Goal: Task Accomplishment & Management: Manage account settings

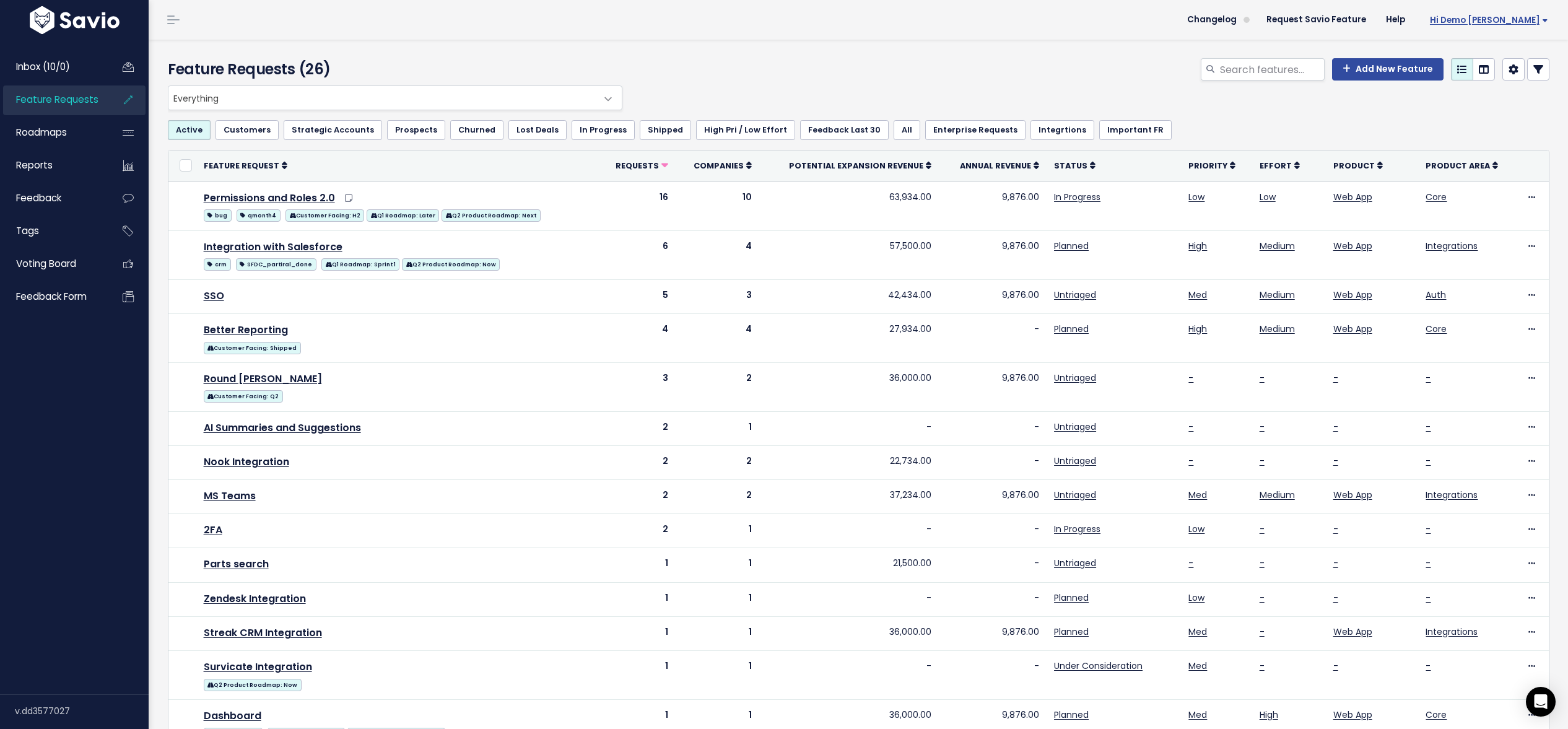
click at [1495, 21] on span "Hi Demo [PERSON_NAME]" at bounding box center [1490, 20] width 119 height 9
click at [1516, 106] on link "Integrations" at bounding box center [1507, 104] width 91 height 24
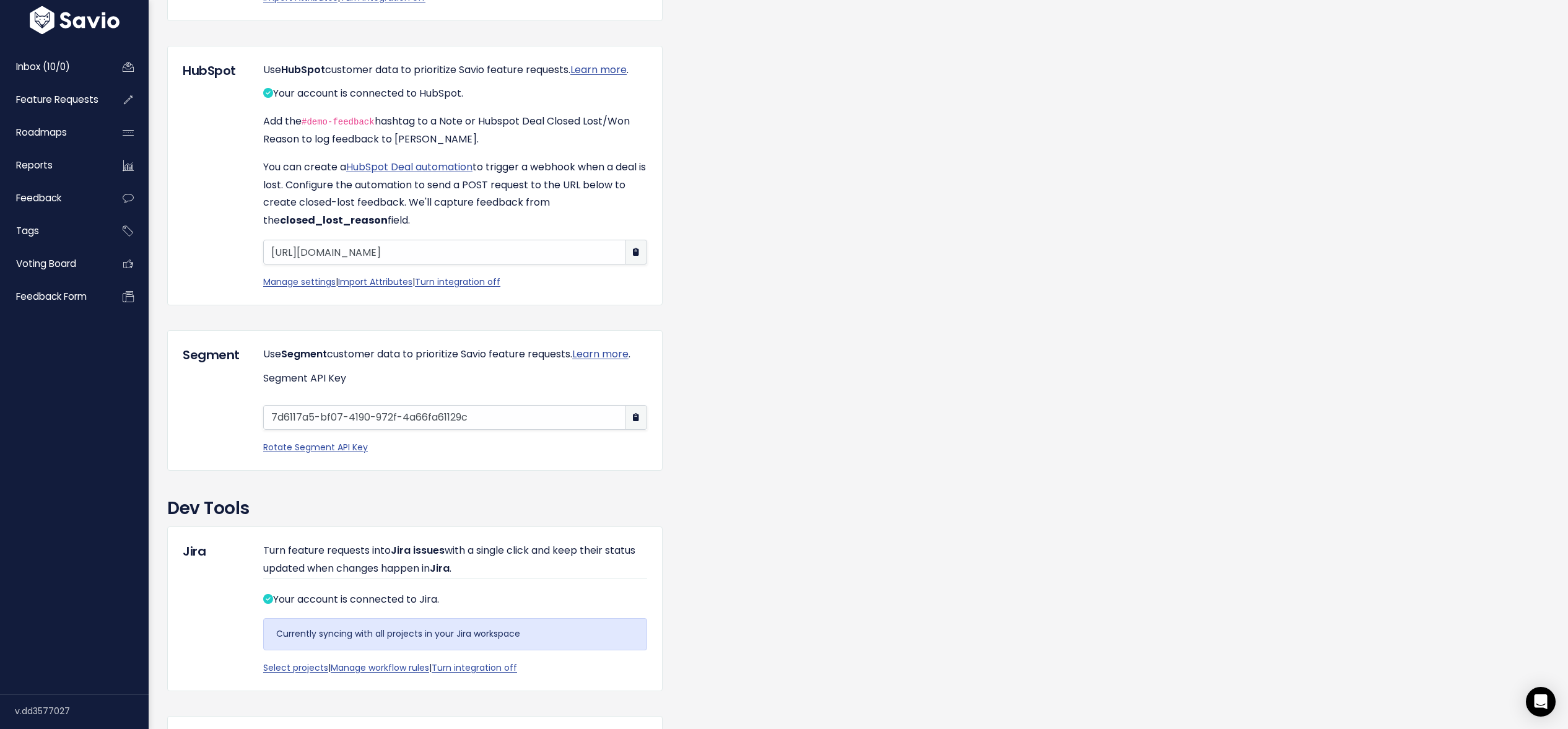
scroll to position [905, 0]
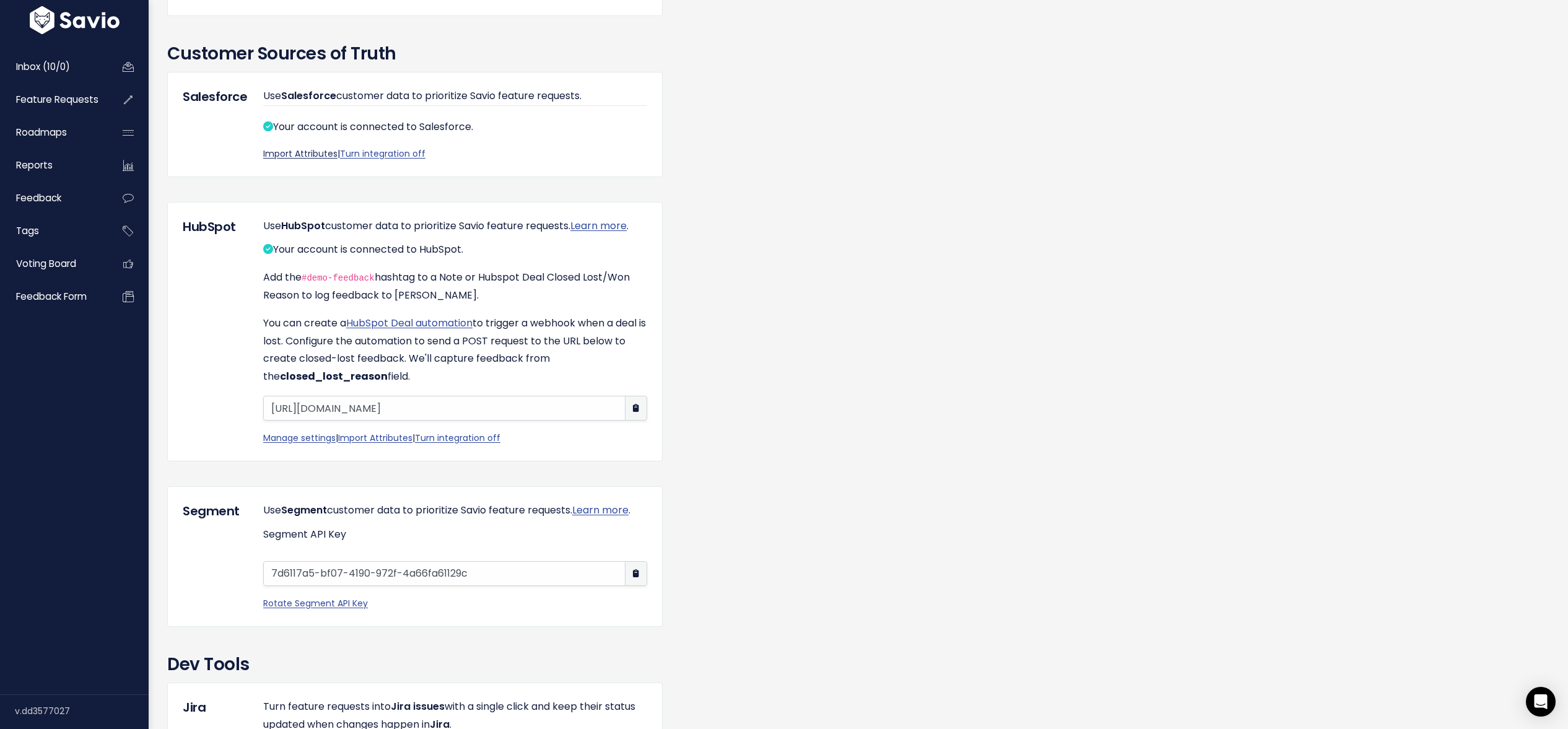
click at [309, 160] on link "Import Attributes" at bounding box center [300, 154] width 74 height 13
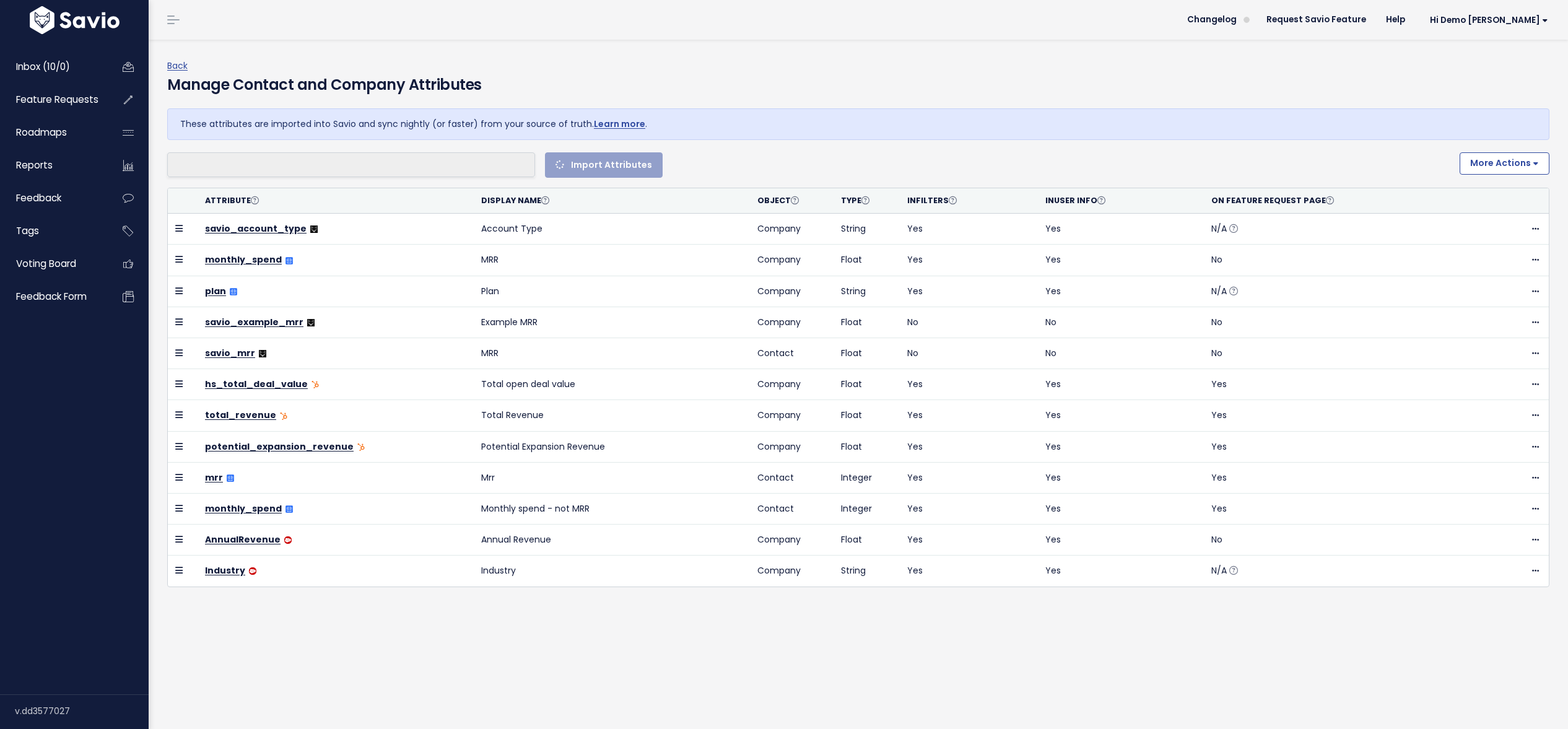
select select
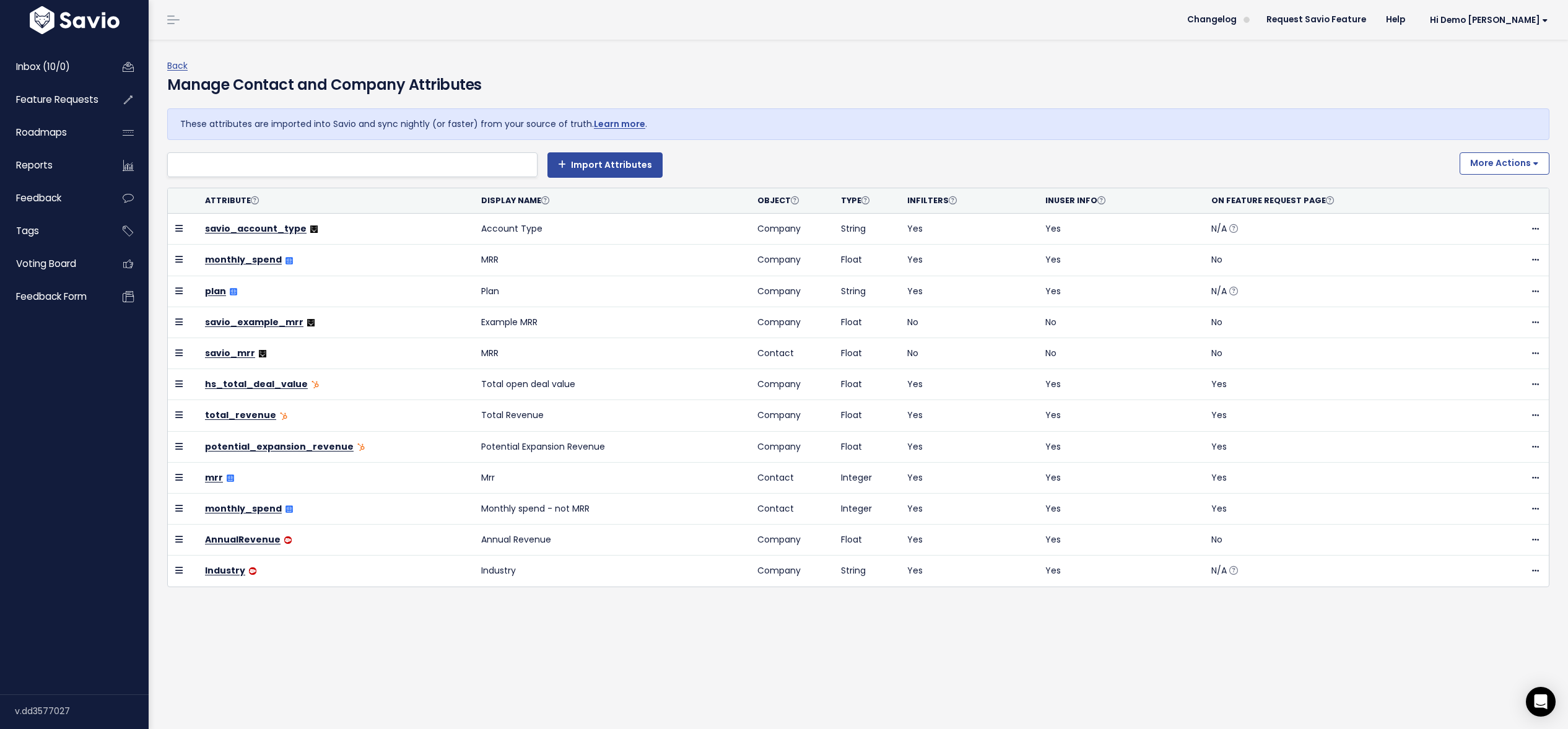
click at [797, 52] on div "Back Manage Contact and Company Attributes These attributes are imported into S…" at bounding box center [863, 340] width 1391 height 601
click at [179, 67] on link "Back" at bounding box center [177, 65] width 20 height 13
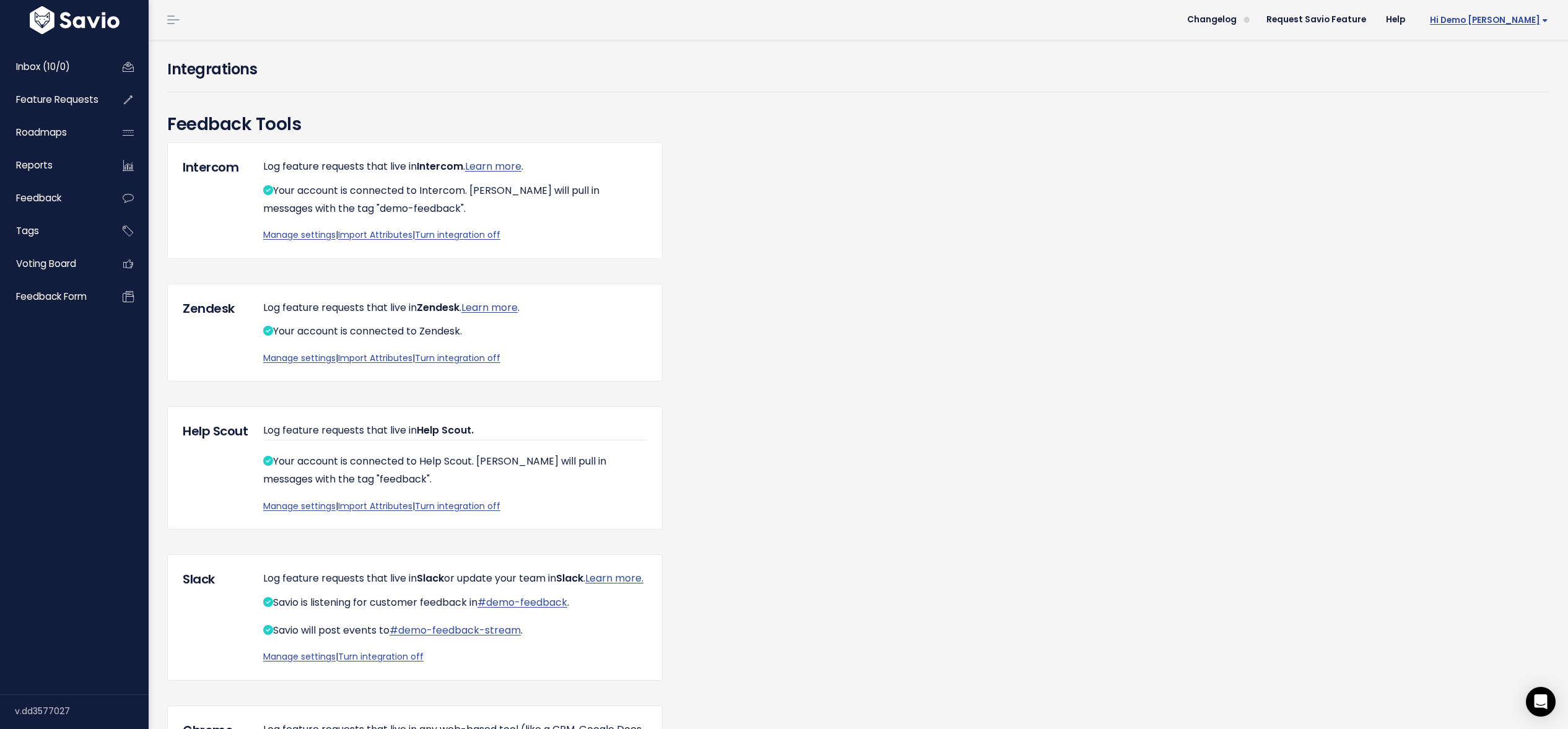
click at [1507, 16] on span "Hi Demo [PERSON_NAME]" at bounding box center [1490, 20] width 119 height 9
click at [1501, 102] on link "Integrations" at bounding box center [1507, 104] width 91 height 24
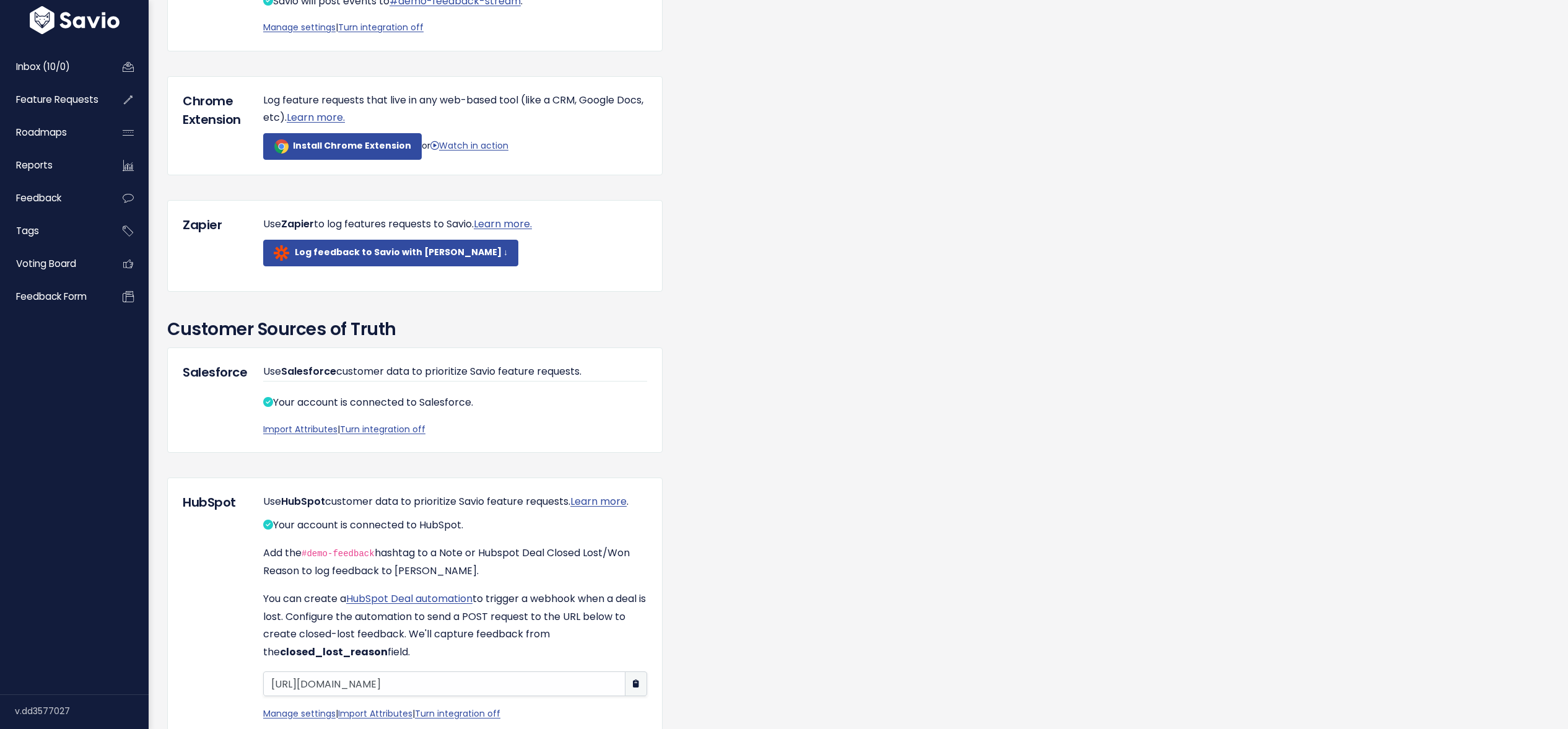
scroll to position [630, 0]
click at [294, 435] on link "Import Attributes" at bounding box center [300, 428] width 74 height 13
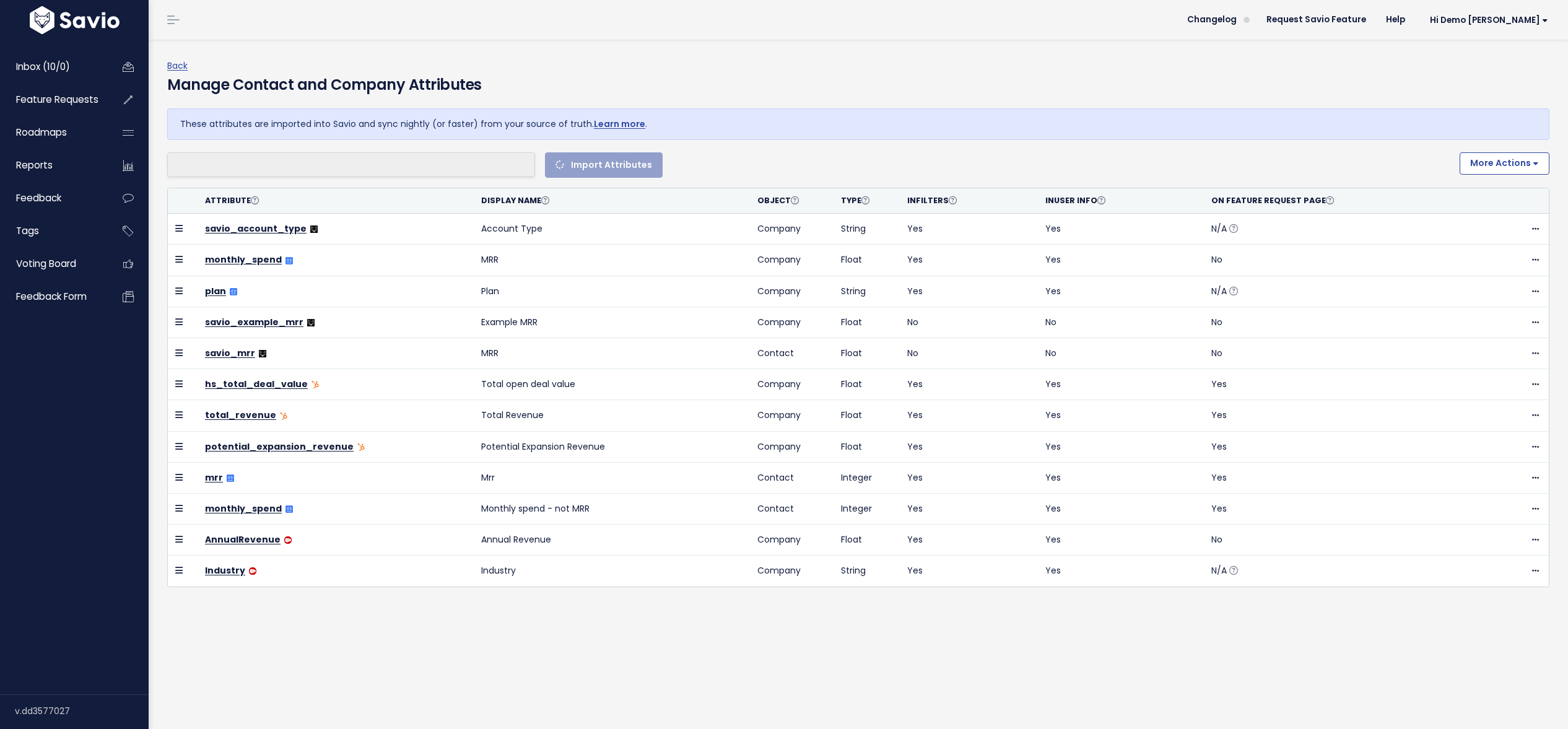
select select
click at [266, 165] on li at bounding box center [349, 165] width 357 height 16
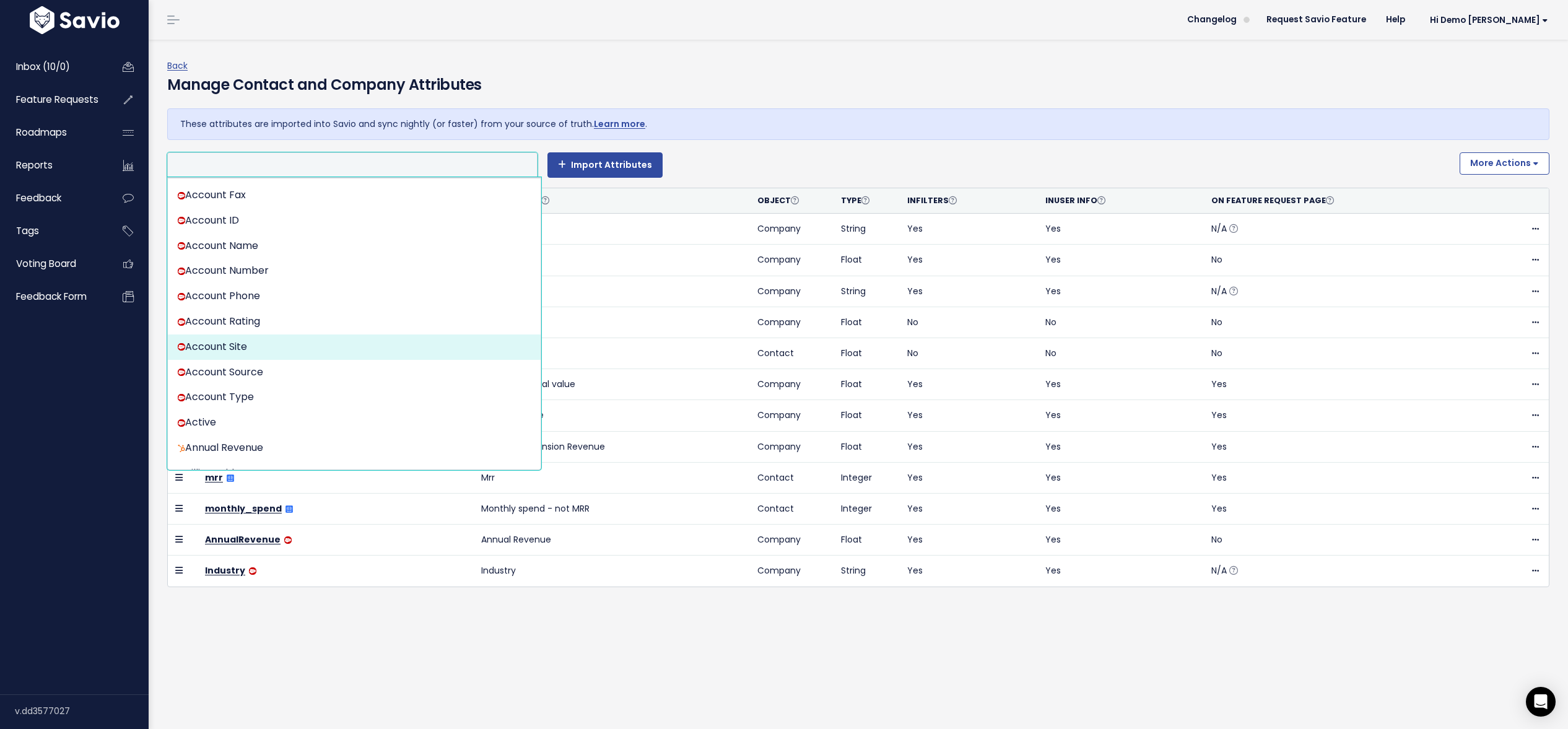
scroll to position [73, 0]
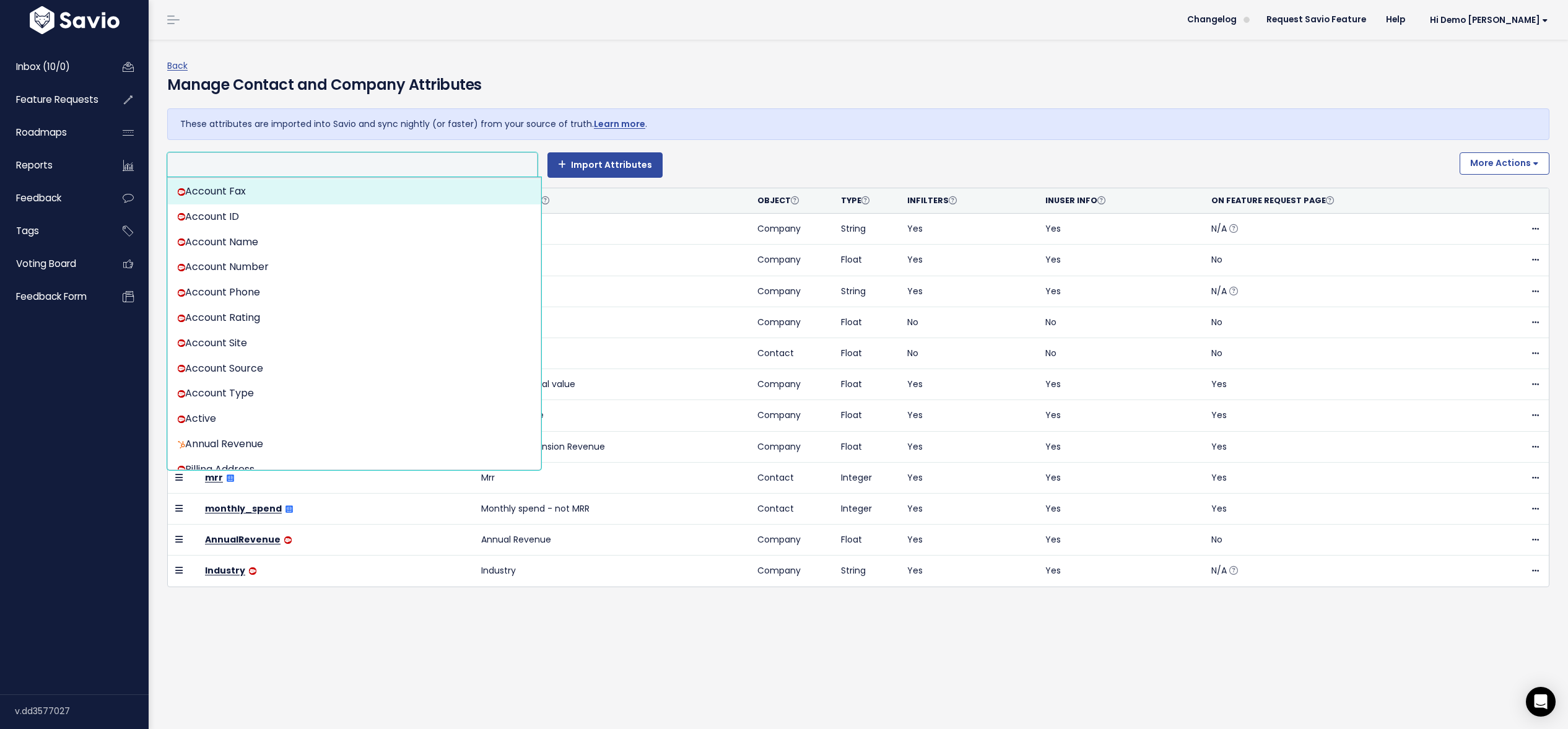
click at [345, 57] on div "Back Manage Contact and Company Attributes These attributes are imported into S…" at bounding box center [863, 340] width 1391 height 601
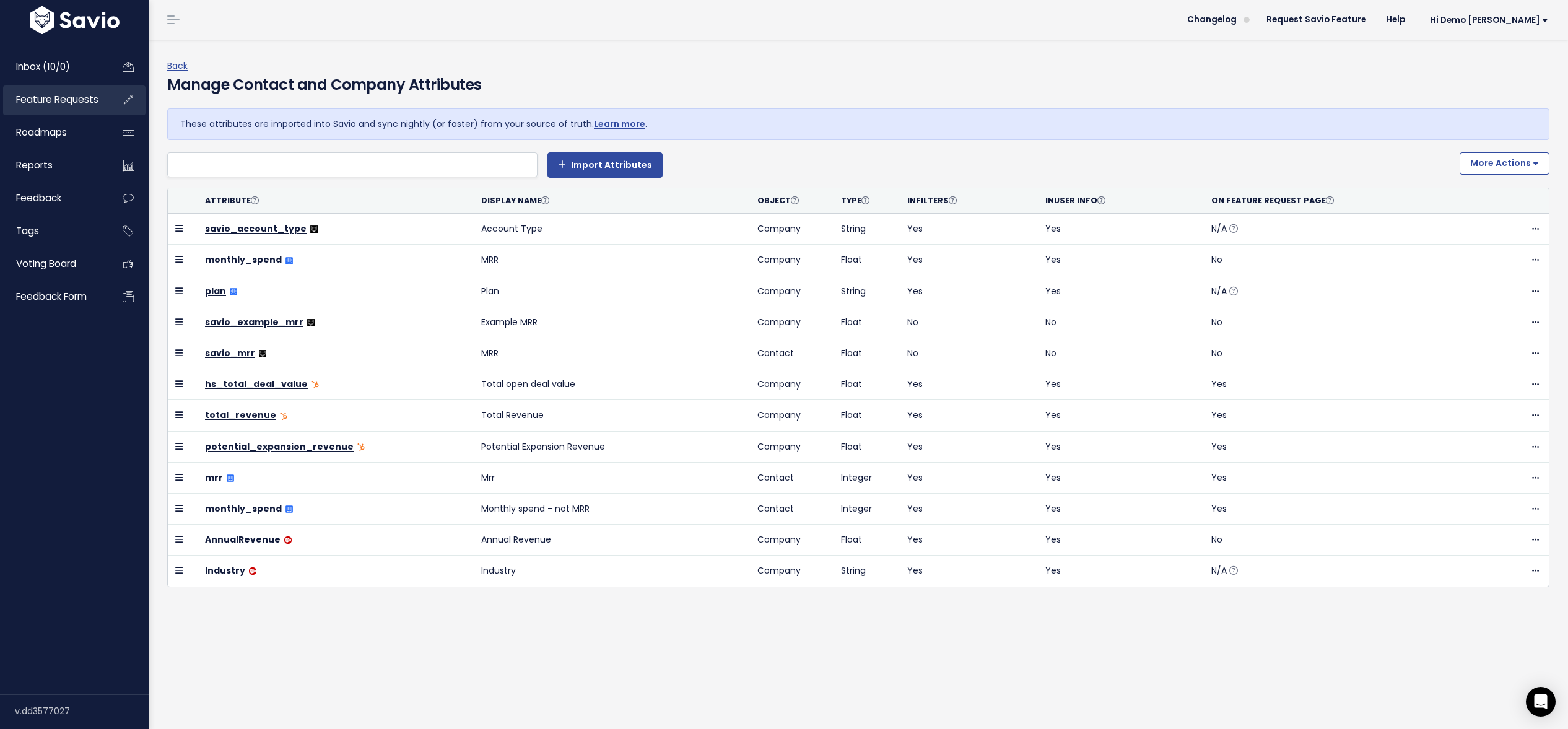
click at [73, 102] on span "Feature Requests" at bounding box center [57, 100] width 82 height 13
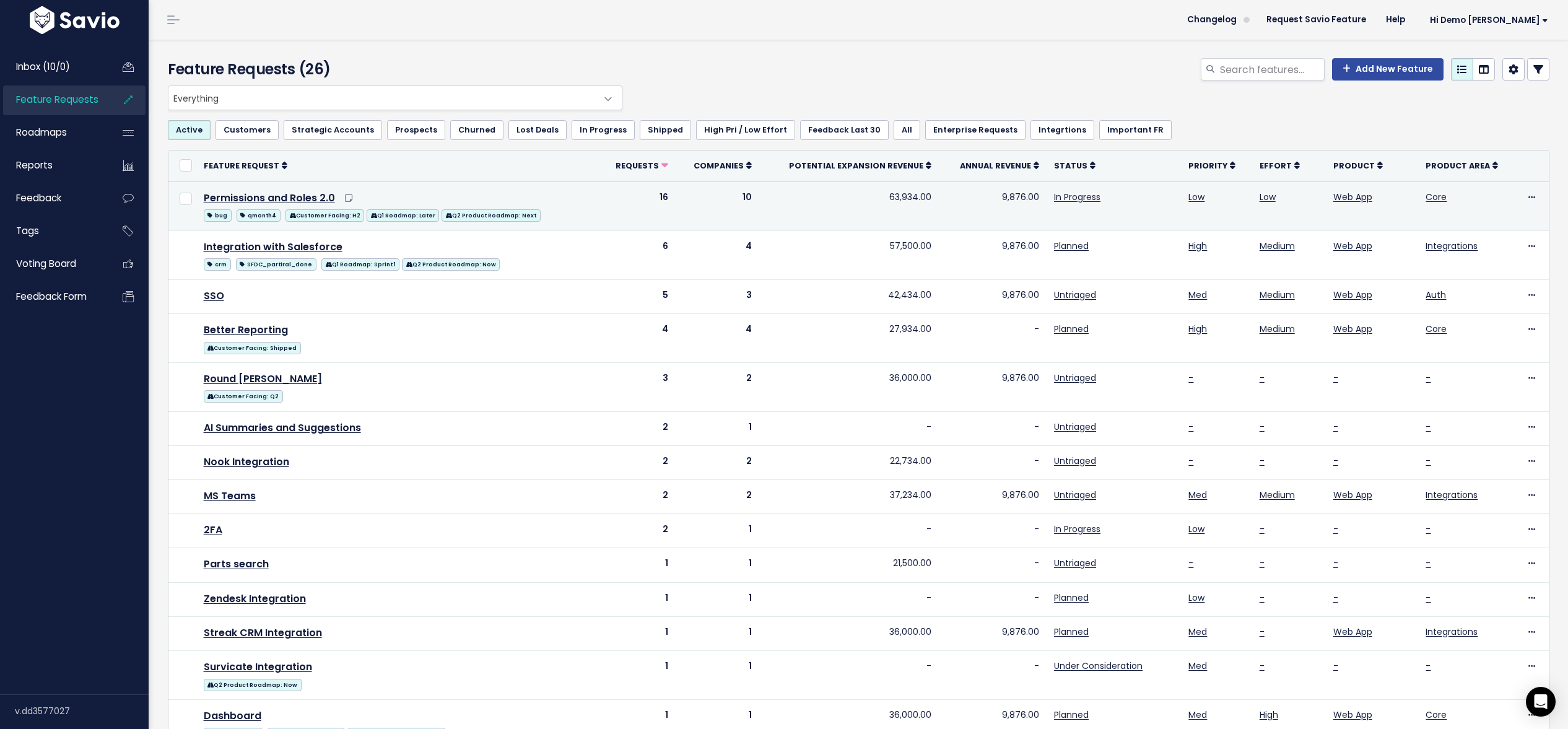
drag, startPoint x: 871, startPoint y: 196, endPoint x: 938, endPoint y: 198, distance: 67.0
click at [938, 198] on tr "Permissions and Roles 2.0 bug qmonth4 Customer Facing: H2 Q1 Roadmap: Later Q2 …" at bounding box center [858, 206] width 1380 height 49
drag, startPoint x: 994, startPoint y: 194, endPoint x: 1034, endPoint y: 195, distance: 40.0
click at [1034, 195] on td "9,876.00" at bounding box center [993, 206] width 108 height 49
click at [308, 200] on link "Permissions and Roles 2.0" at bounding box center [269, 198] width 131 height 15
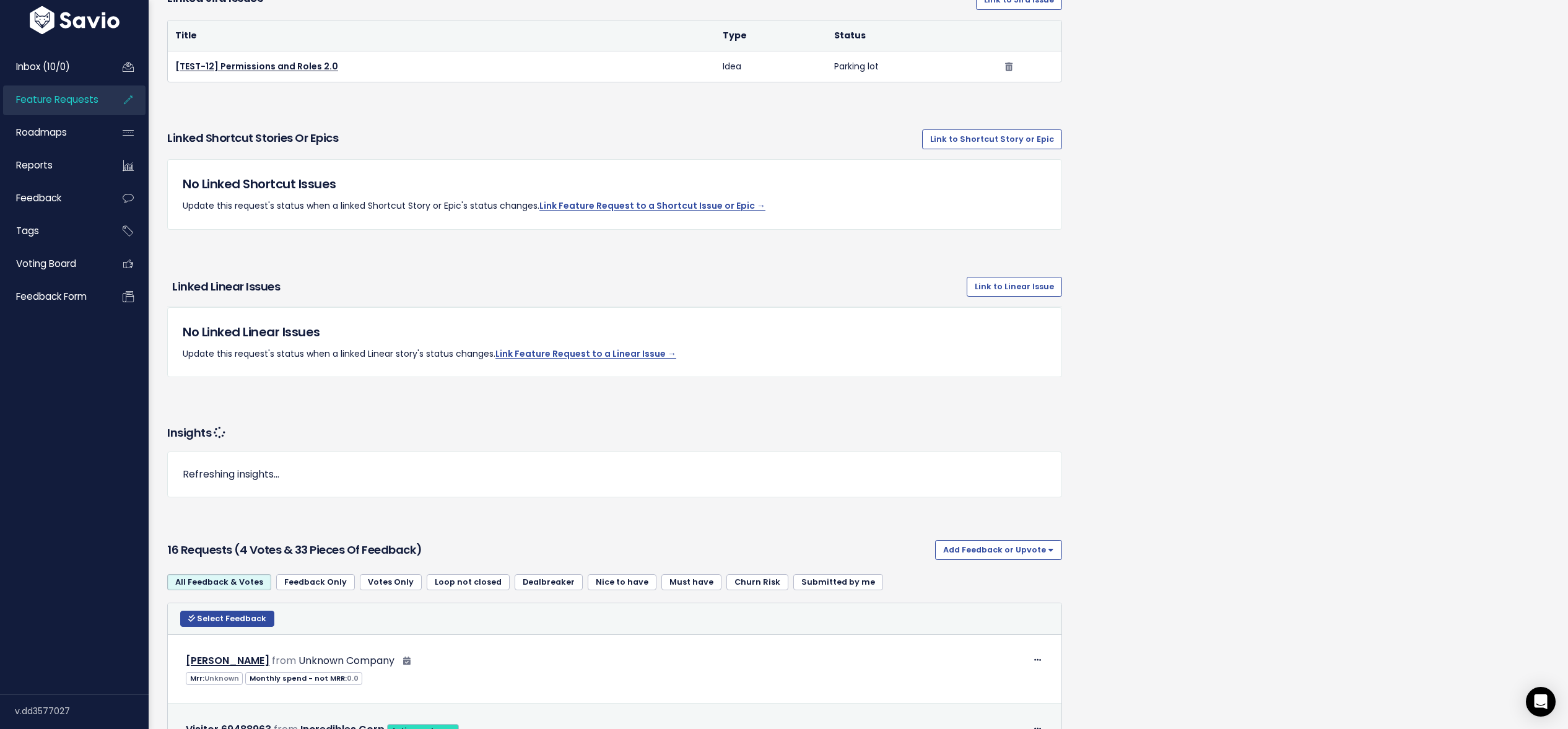
scroll to position [869, 0]
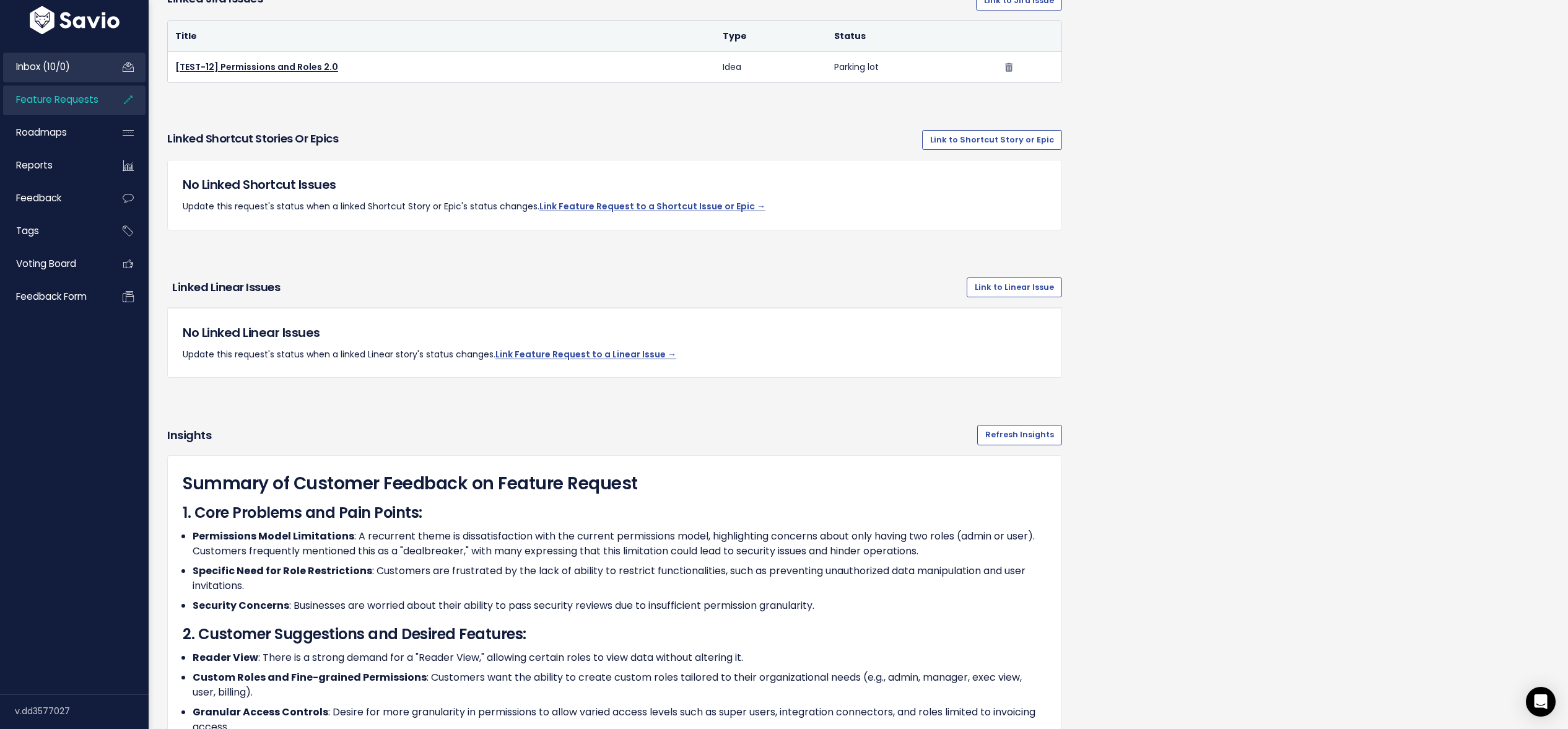
click at [59, 68] on span "Inbox (10/0)" at bounding box center [43, 67] width 54 height 13
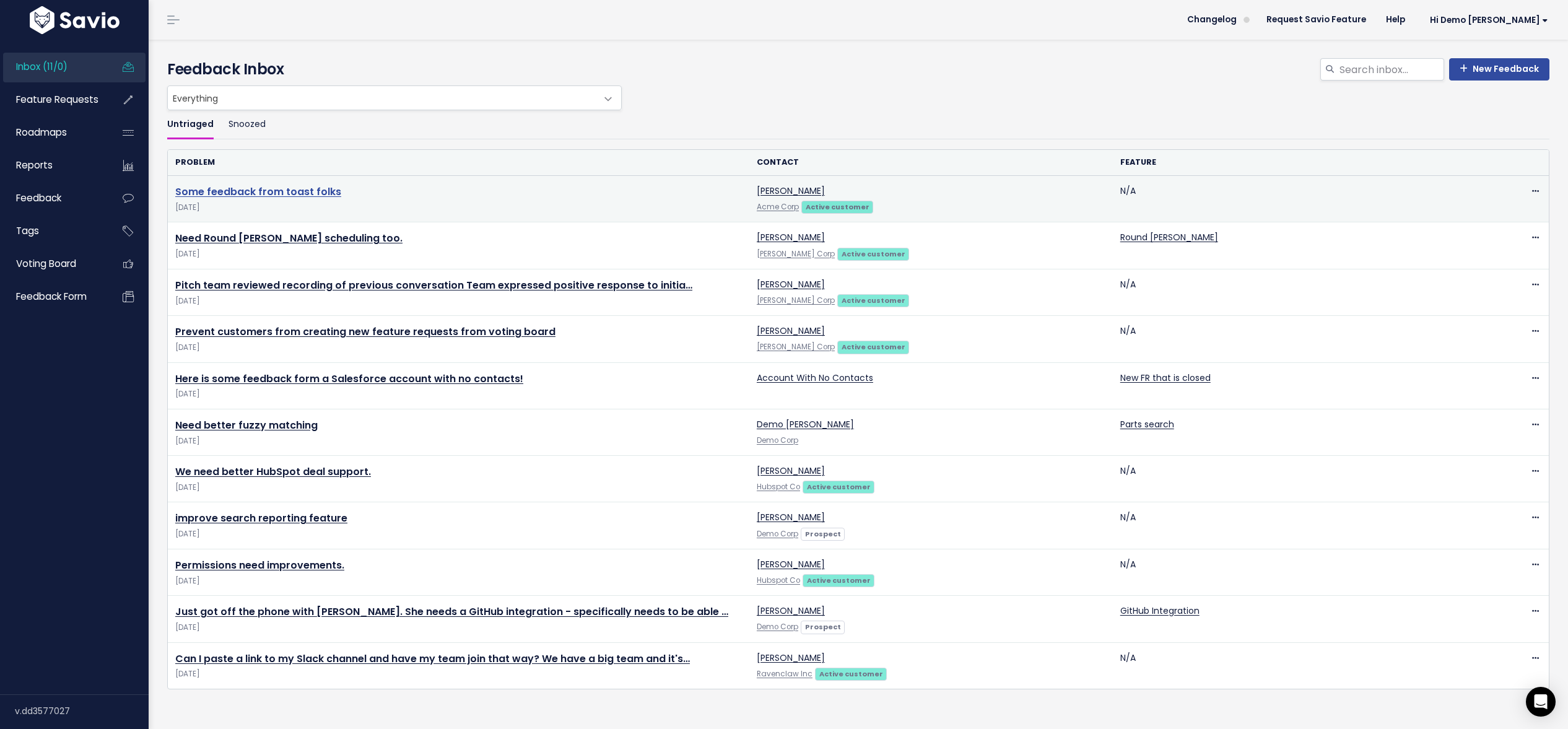
click at [260, 194] on link "Some feedback from toast folks" at bounding box center [258, 192] width 166 height 15
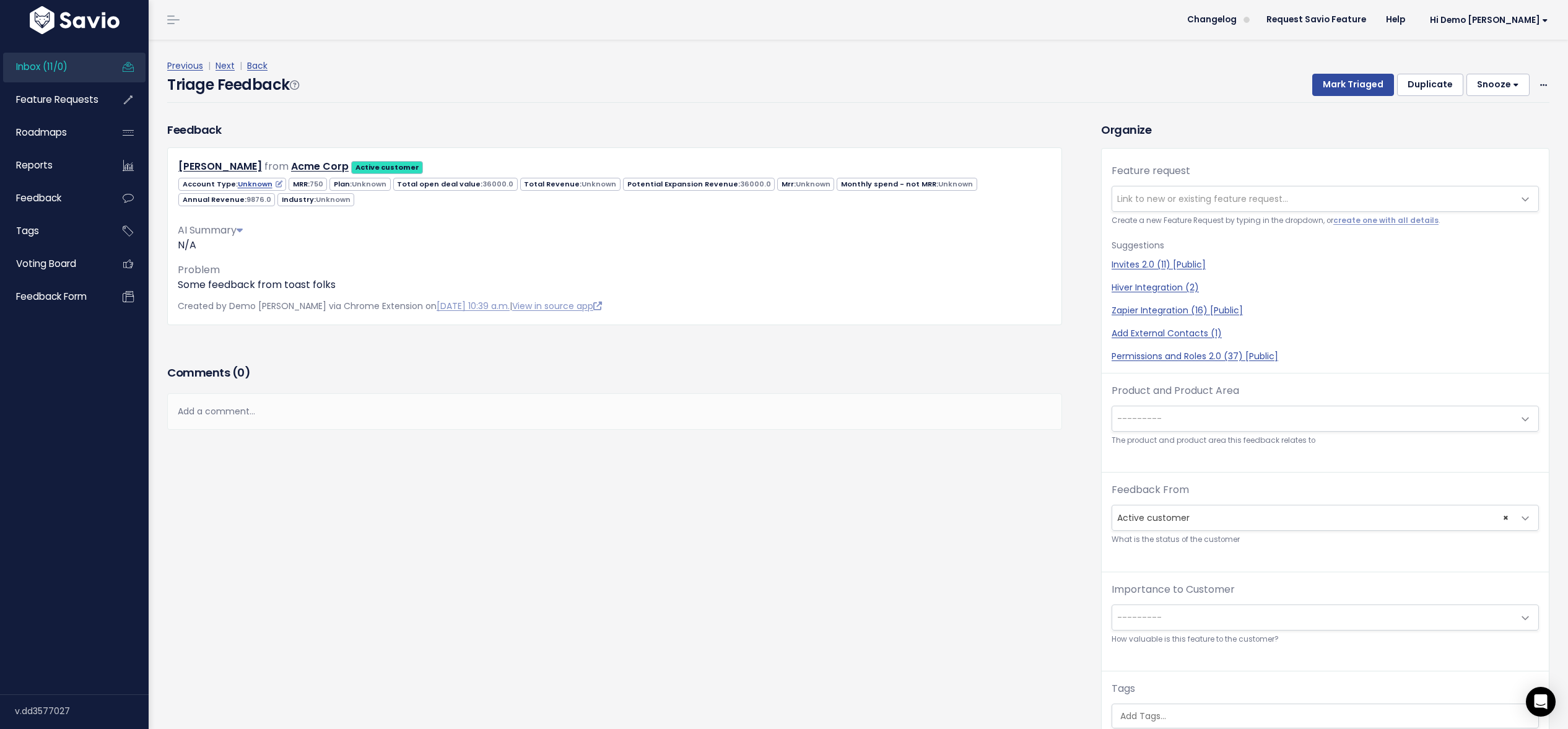
click at [271, 194] on span "9876.0" at bounding box center [259, 199] width 25 height 10
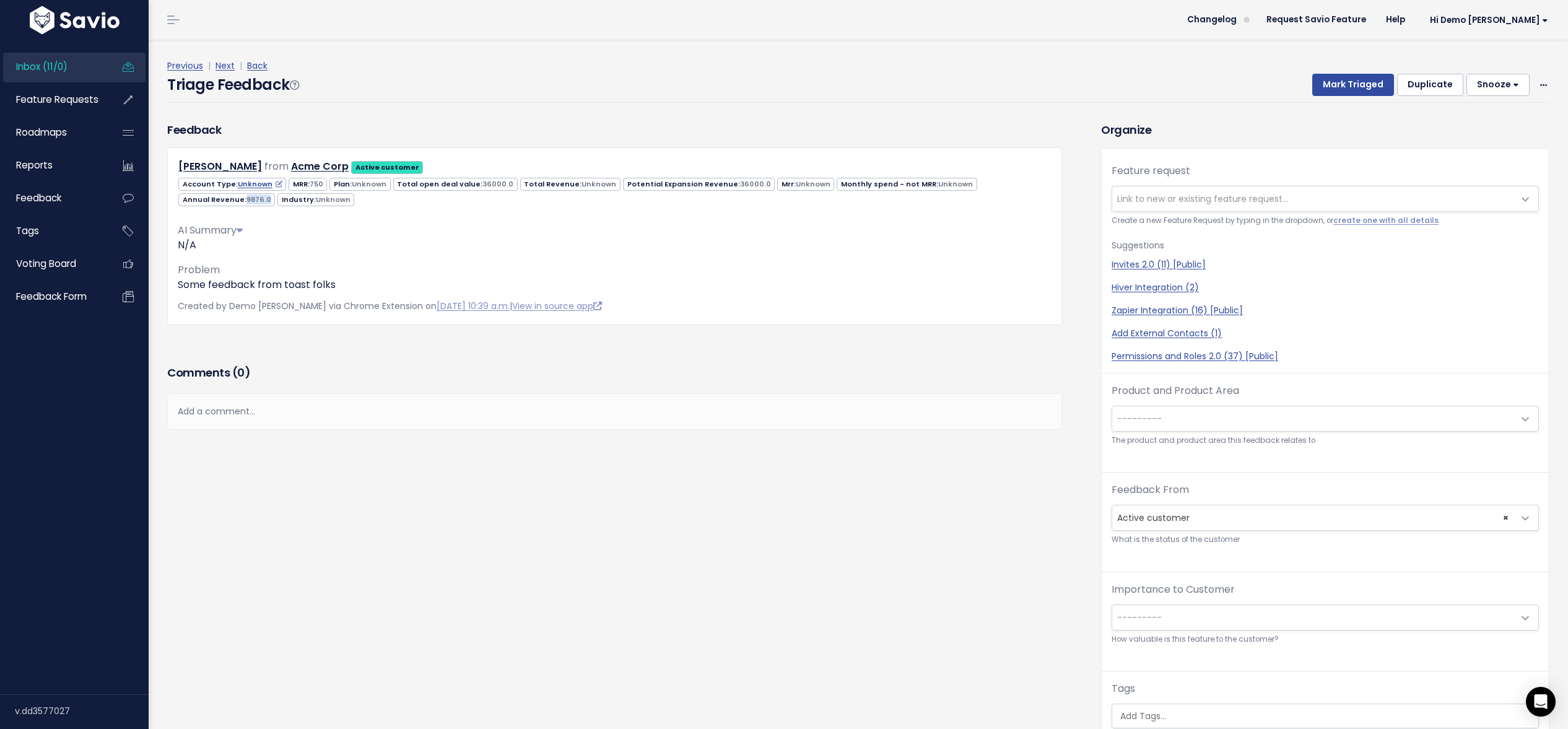
click at [271, 194] on span "9876.0" at bounding box center [259, 199] width 25 height 10
click at [997, 231] on div "AI Summary" at bounding box center [615, 230] width 874 height 15
click at [1502, 21] on span "Hi Demo [PERSON_NAME]" at bounding box center [1490, 20] width 119 height 9
click at [1492, 117] on link "Manage Users" at bounding box center [1507, 129] width 91 height 24
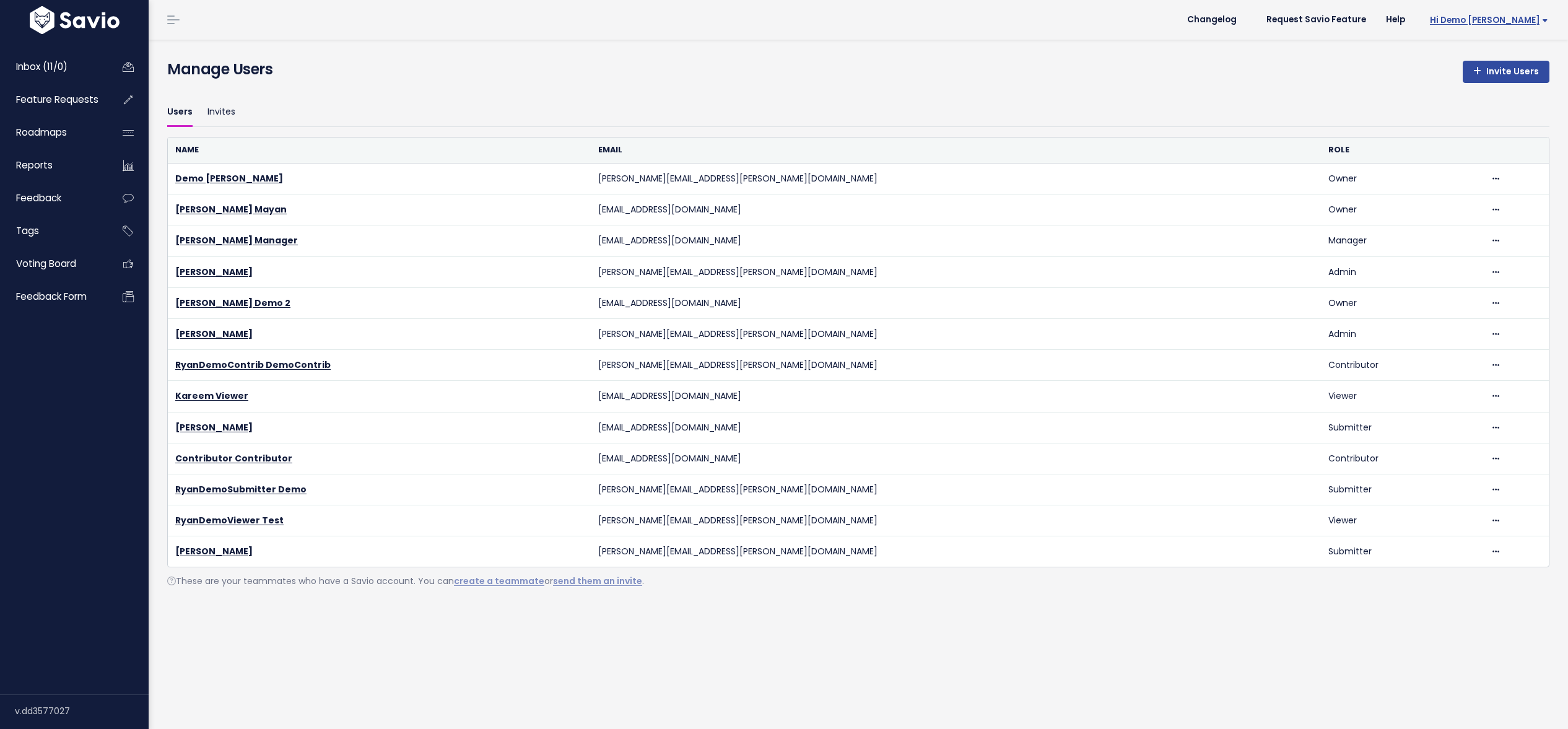
click at [1494, 17] on span "Hi Demo [PERSON_NAME]" at bounding box center [1490, 20] width 119 height 9
click at [1493, 104] on link "Integrations" at bounding box center [1507, 104] width 91 height 24
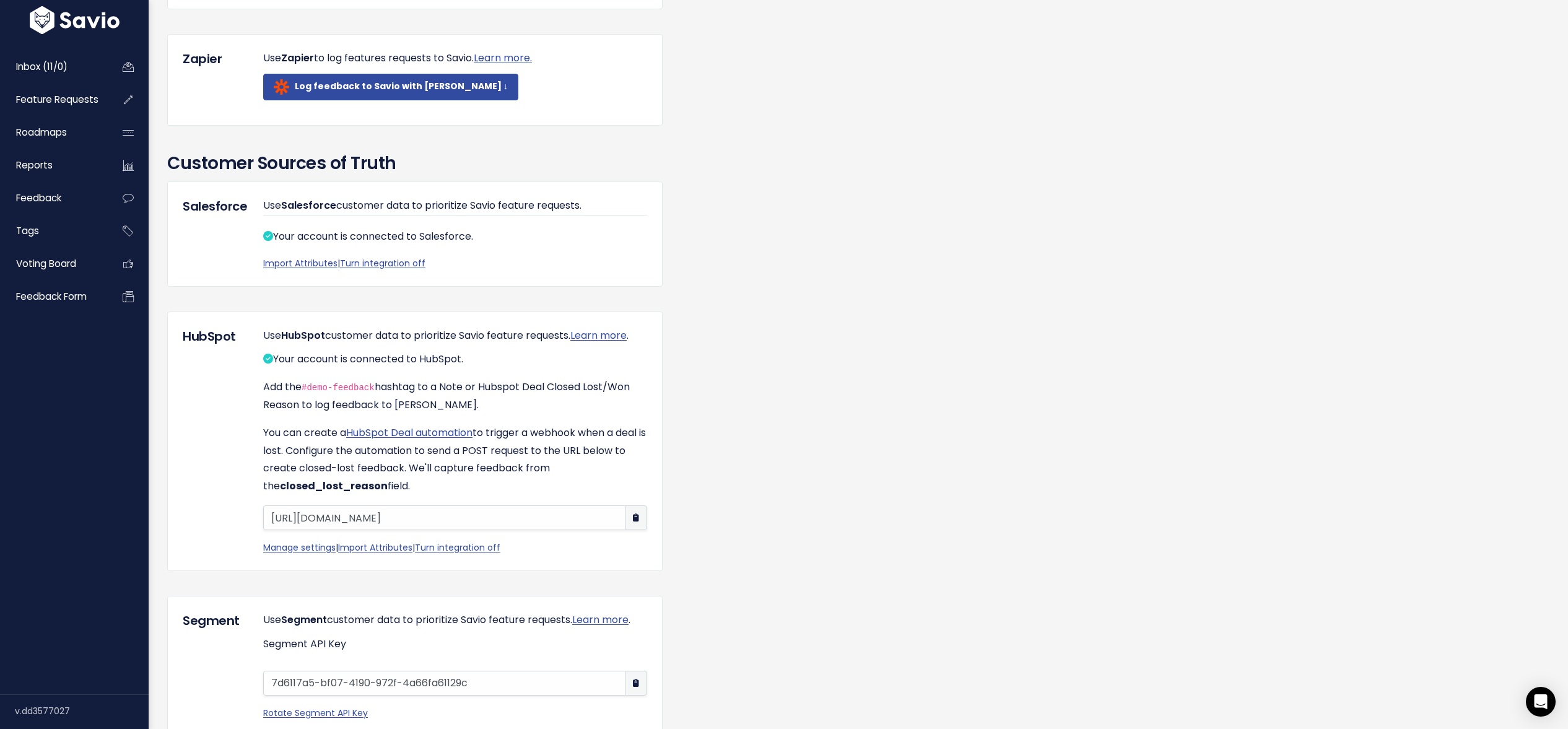
scroll to position [796, 0]
click at [281, 269] on link "Import Attributes" at bounding box center [300, 262] width 74 height 13
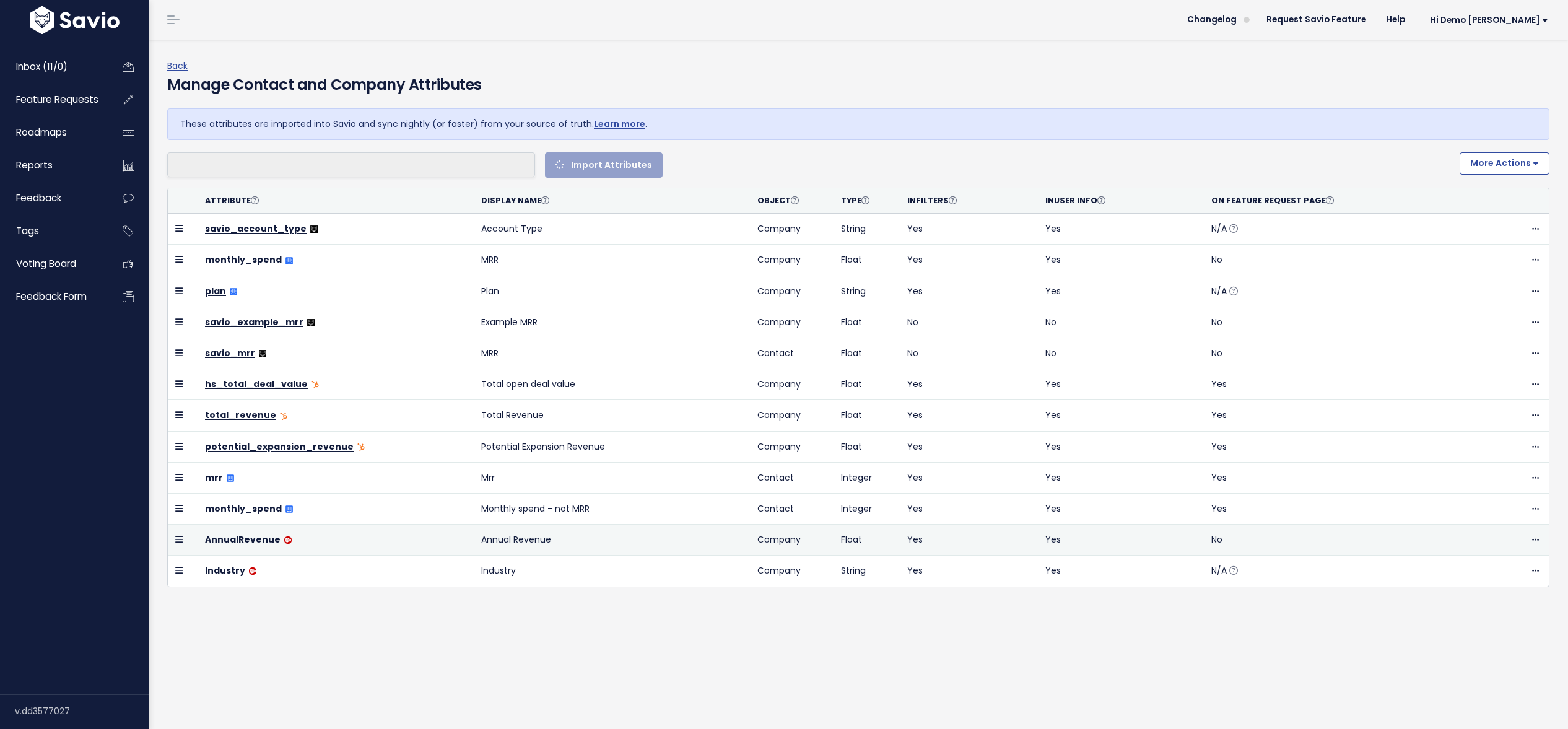
select select
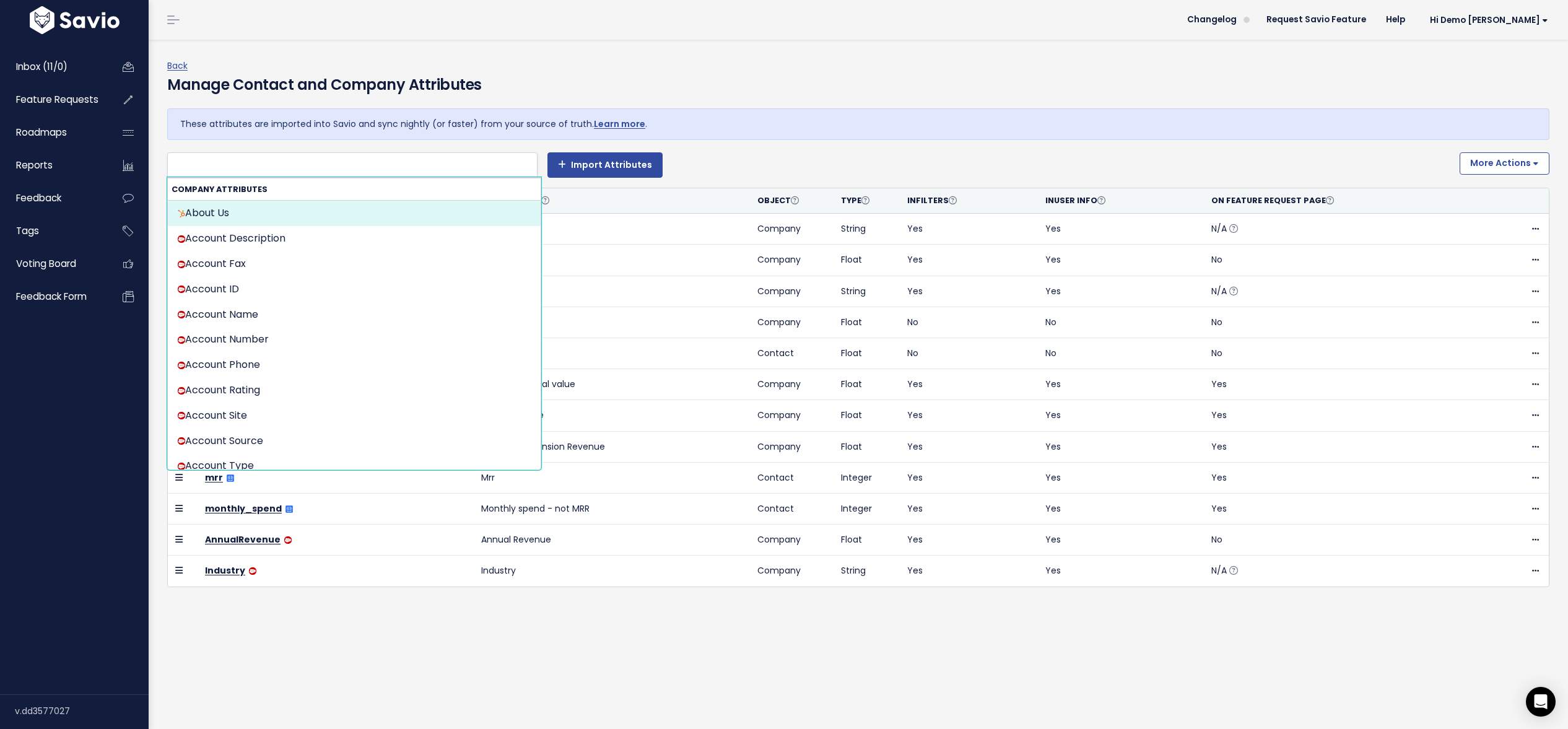
click at [632, 76] on div "Manage Contact and Company Attributes" at bounding box center [858, 91] width 1382 height 35
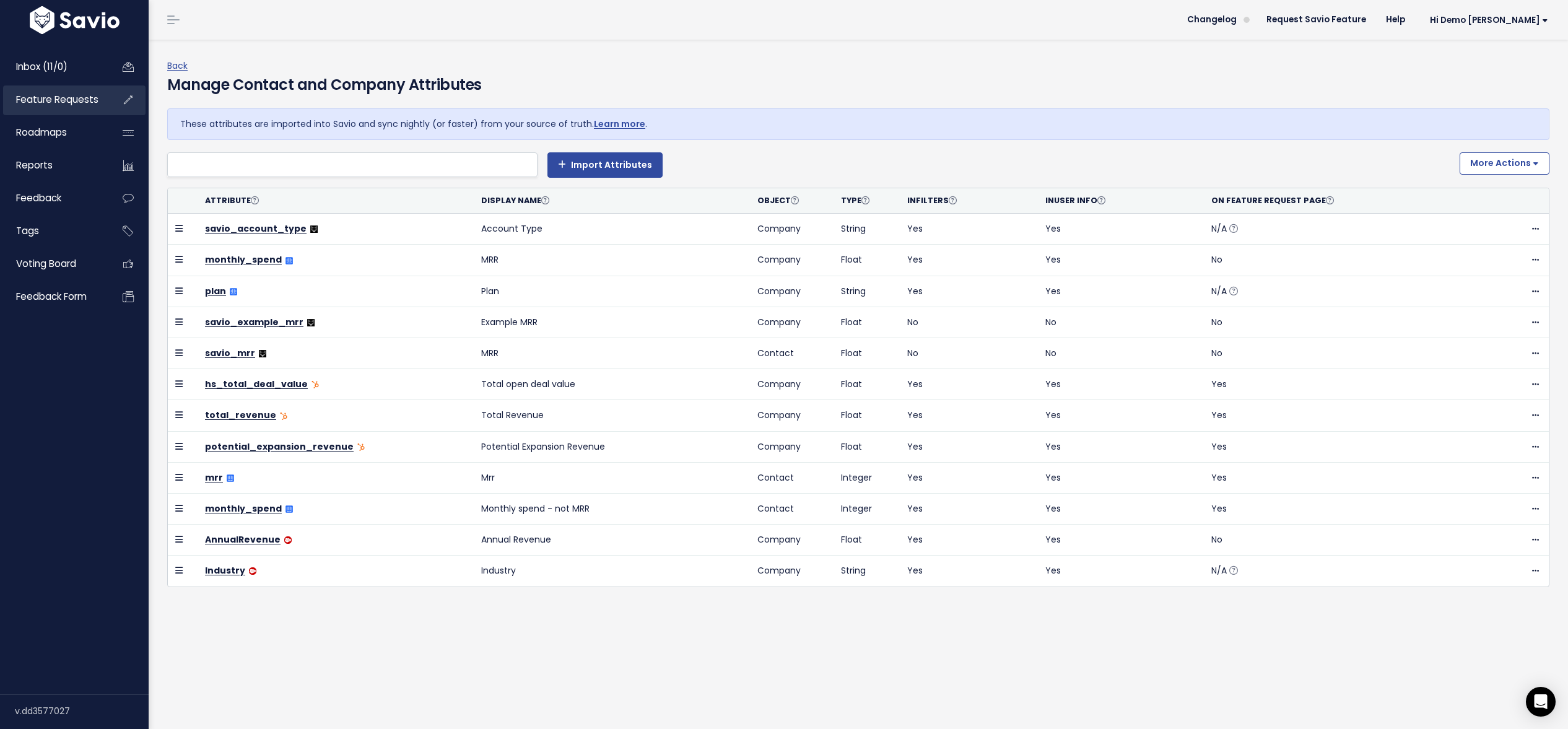
click at [45, 100] on span "Feature Requests" at bounding box center [57, 100] width 82 height 13
